Goal: Check status: Check status

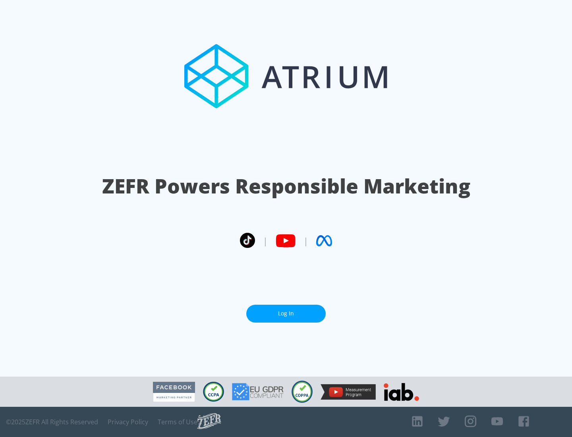
click at [286, 313] on link "Log In" at bounding box center [285, 314] width 79 height 18
